Goal: Task Accomplishment & Management: Manage account settings

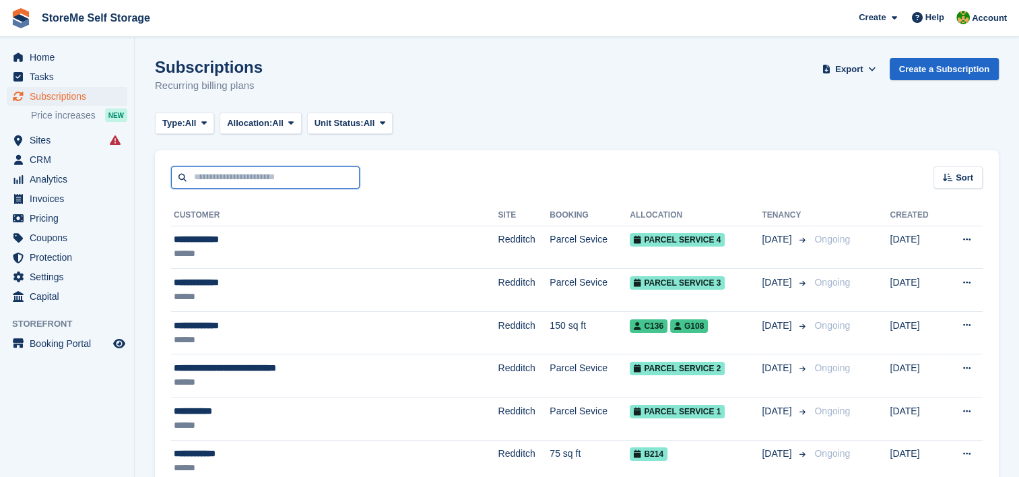
click at [285, 174] on input "text" at bounding box center [265, 177] width 188 height 22
type input "****"
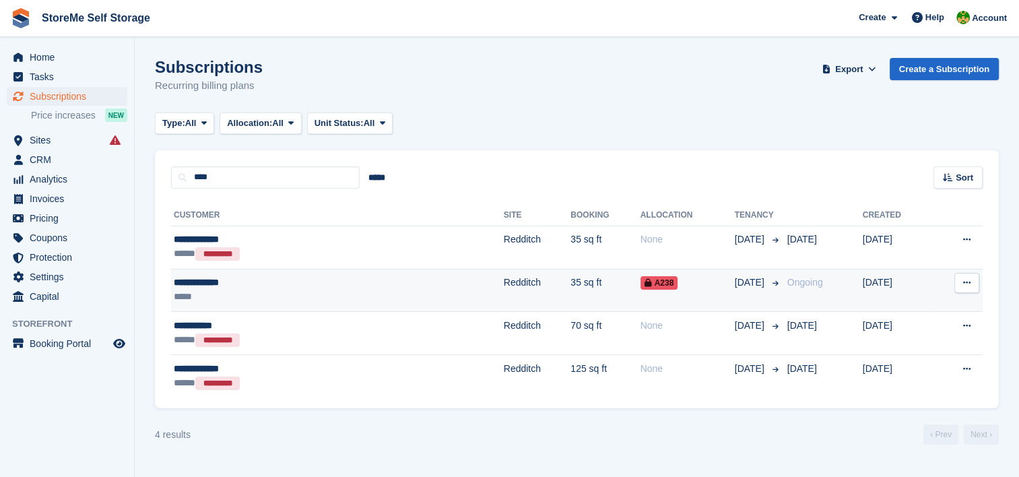
click at [504, 277] on td "Redditch" at bounding box center [537, 290] width 67 height 43
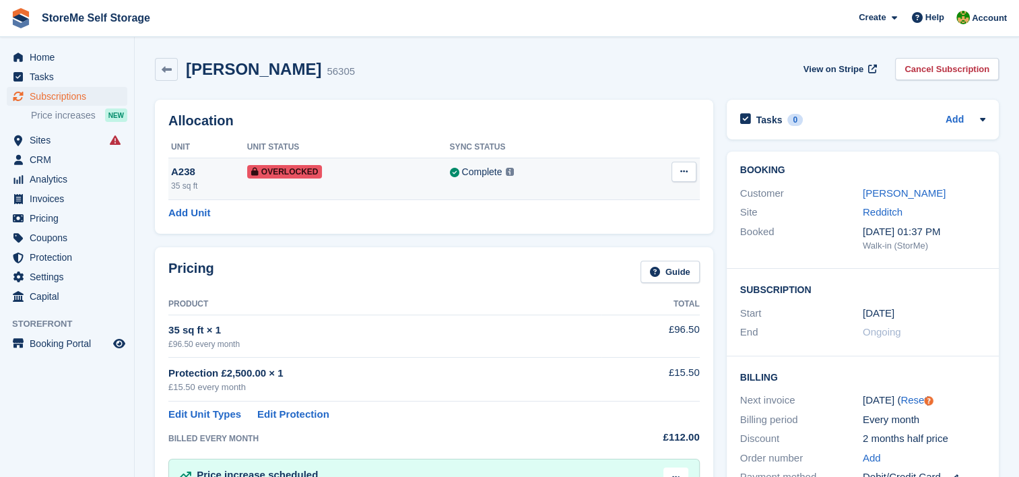
click at [687, 169] on button at bounding box center [683, 172] width 25 height 20
click at [635, 190] on p "Remove Overlock" at bounding box center [631, 198] width 117 height 18
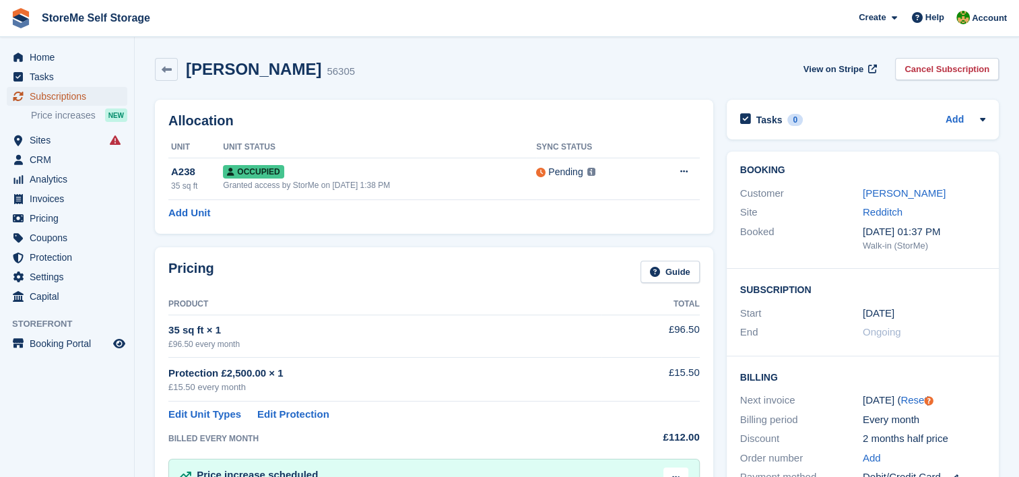
click at [65, 98] on span "Subscriptions" at bounding box center [70, 96] width 81 height 19
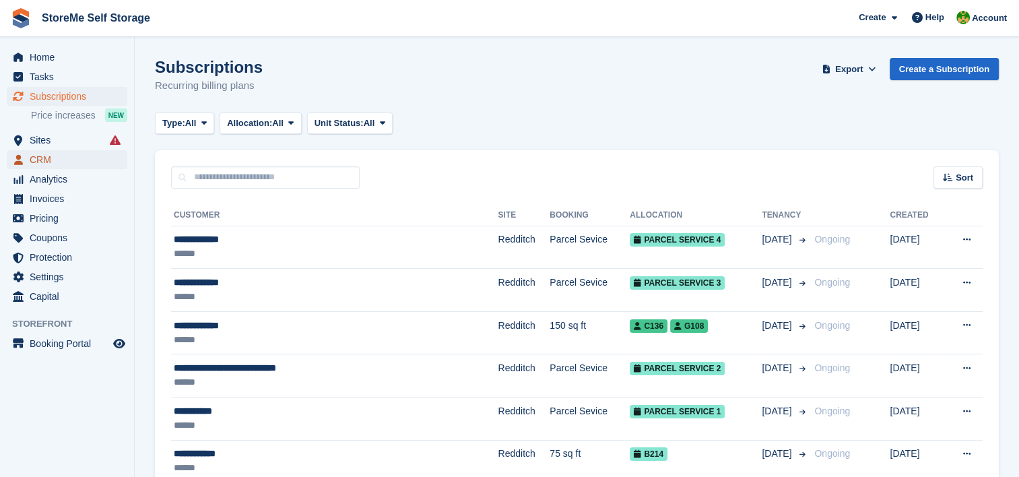
click at [43, 156] on span "CRM" at bounding box center [70, 159] width 81 height 19
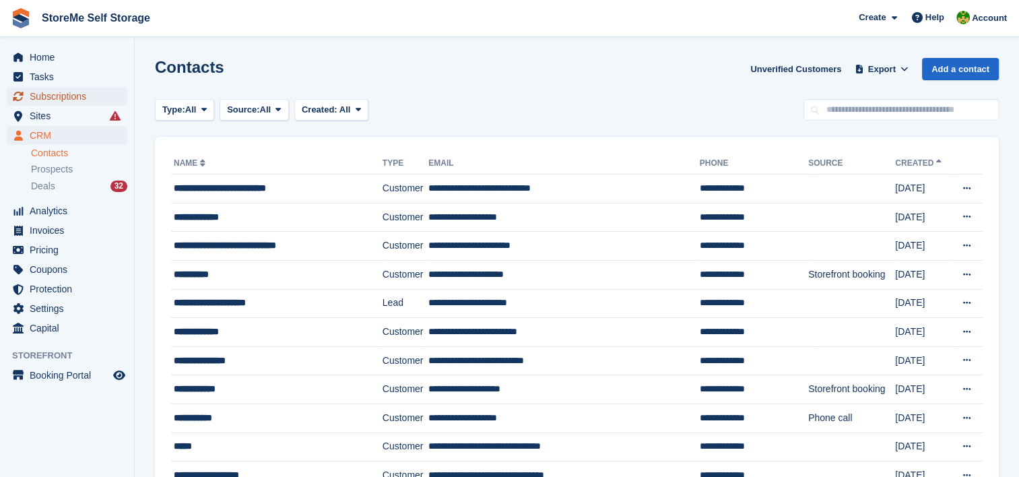
click at [59, 99] on span "Subscriptions" at bounding box center [70, 96] width 81 height 19
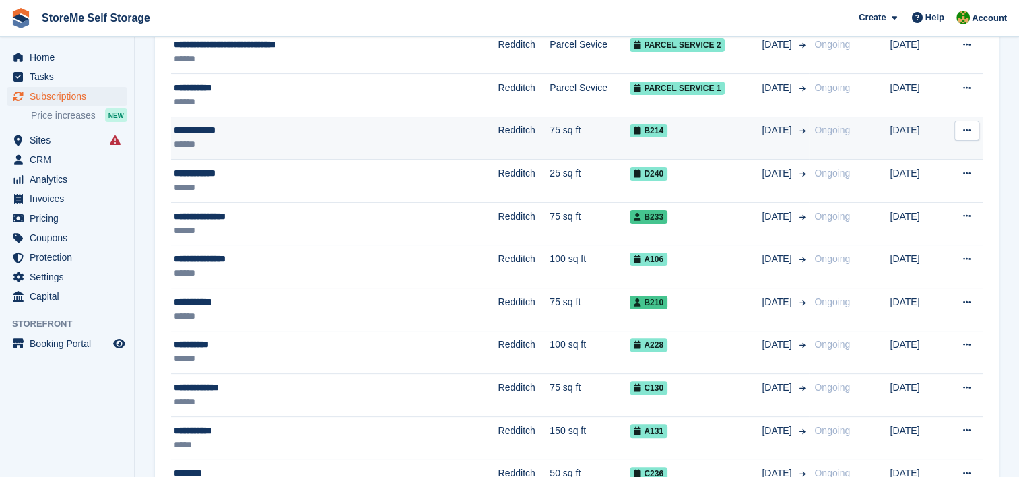
scroll to position [337, 0]
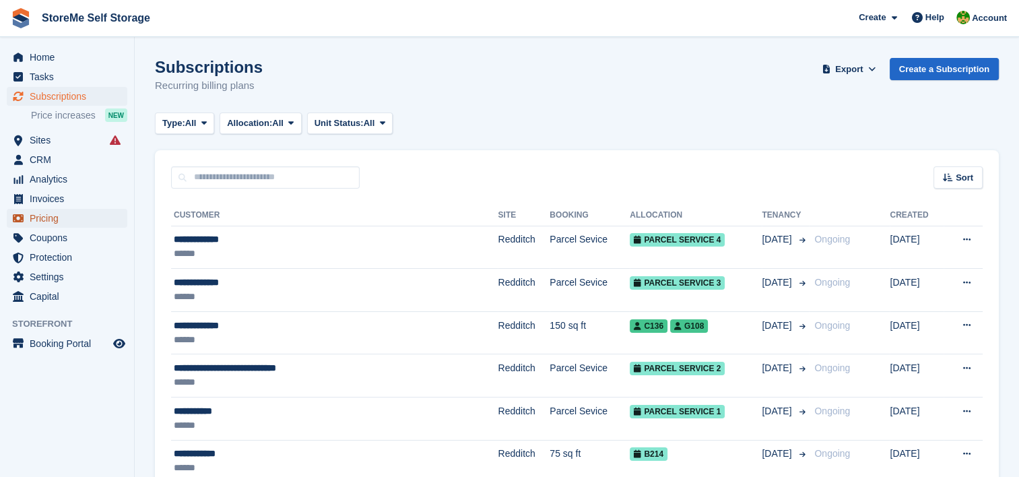
click at [47, 222] on span "Pricing" at bounding box center [70, 218] width 81 height 19
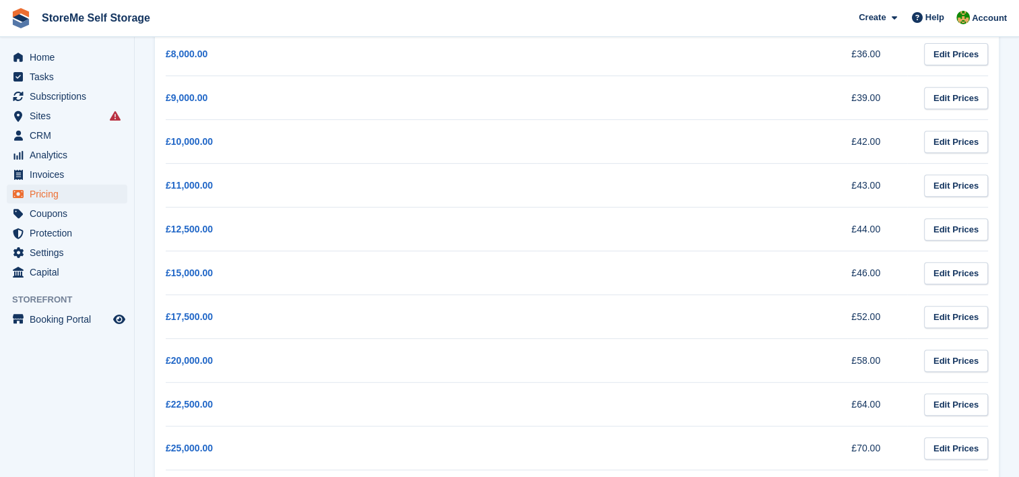
scroll to position [539, 0]
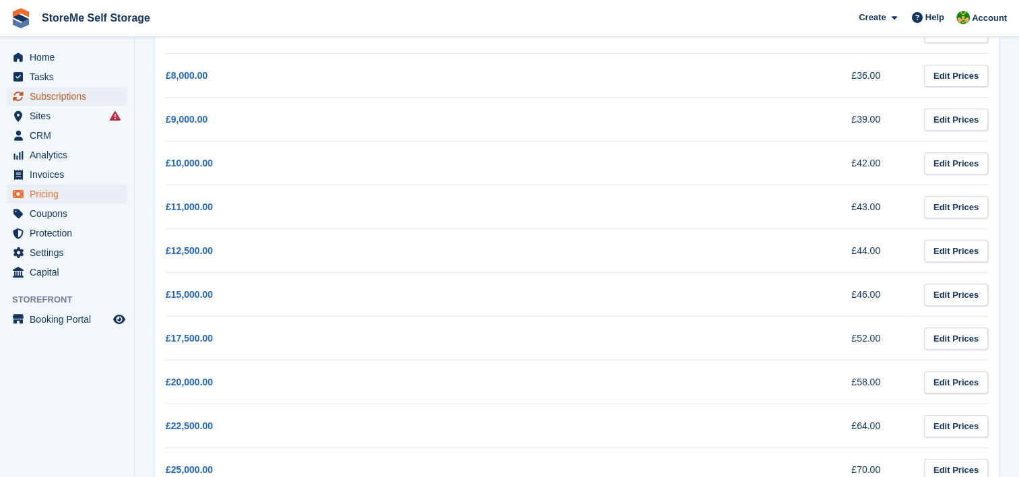
click at [80, 94] on span "Subscriptions" at bounding box center [70, 96] width 81 height 19
